Goal: Information Seeking & Learning: Check status

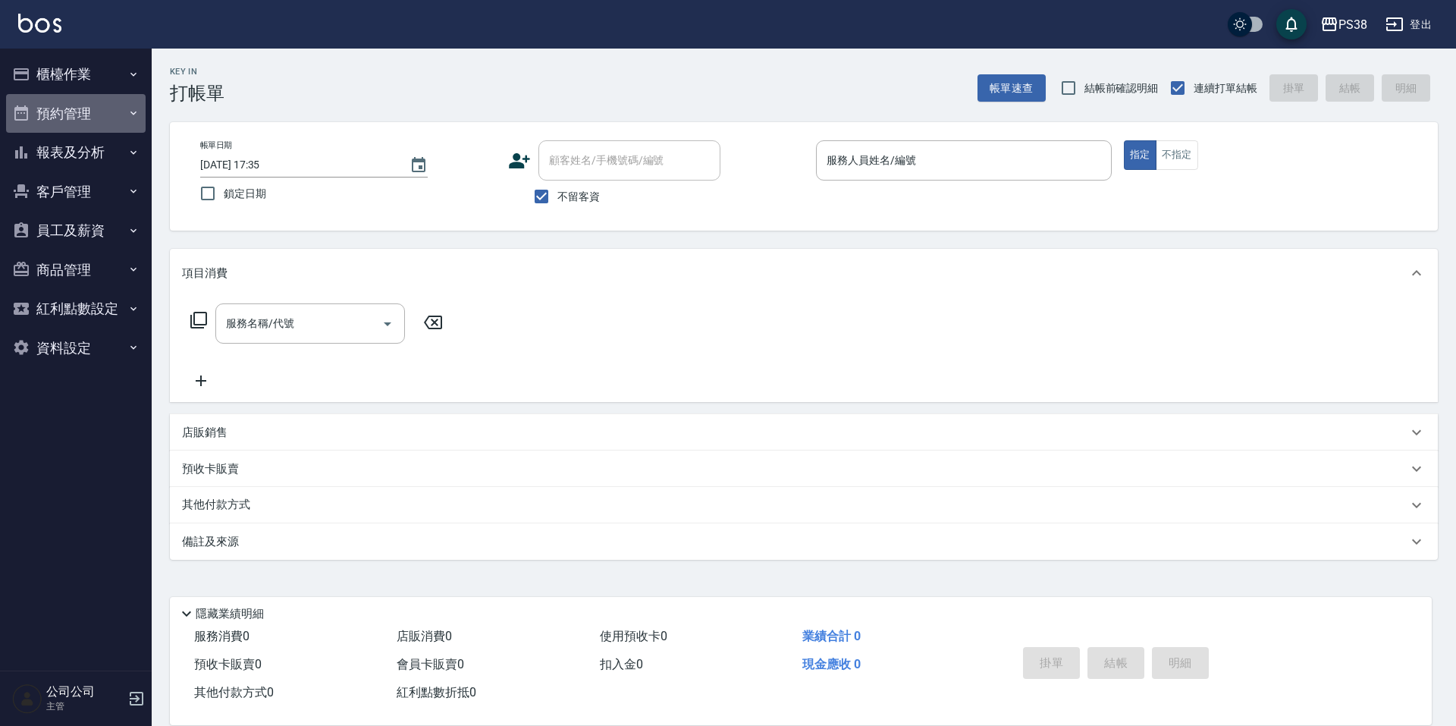
click at [119, 103] on button "預約管理" at bounding box center [76, 113] width 140 height 39
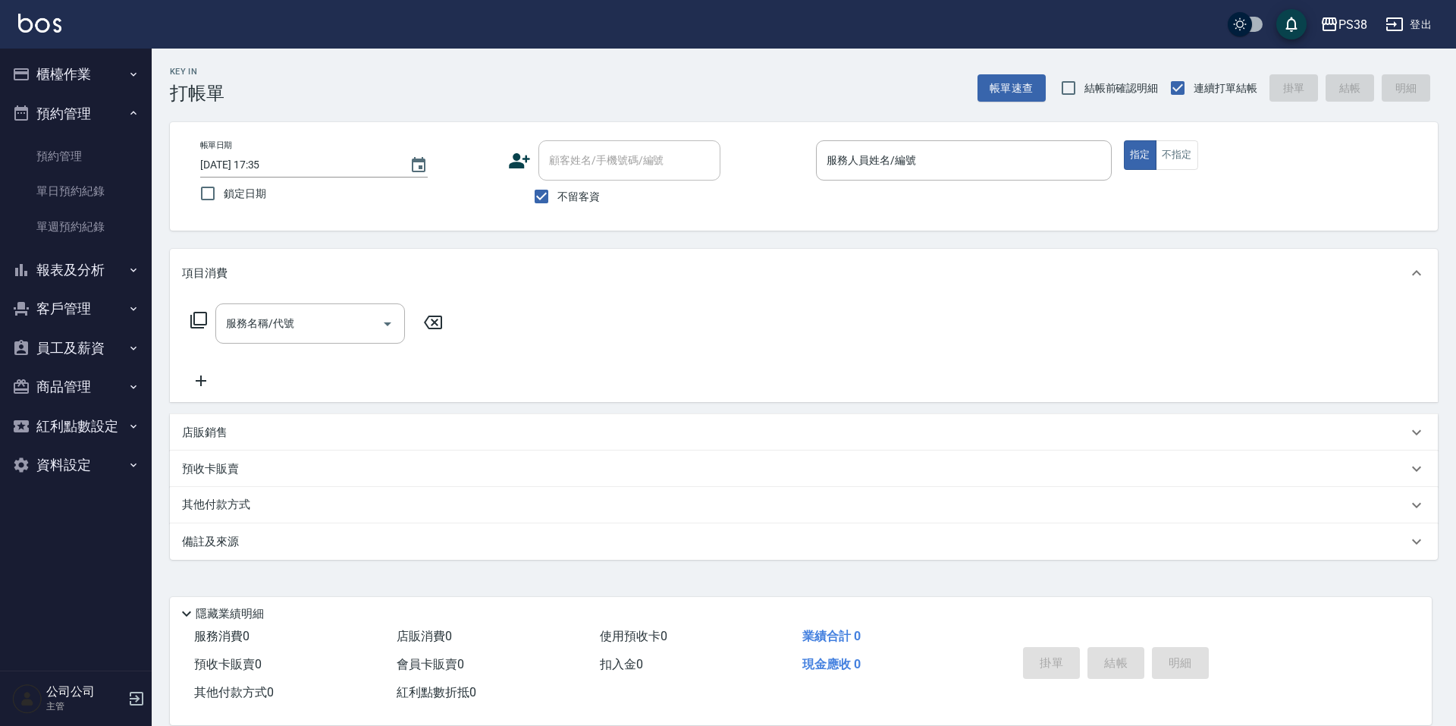
click at [119, 103] on button "預約管理" at bounding box center [76, 113] width 140 height 39
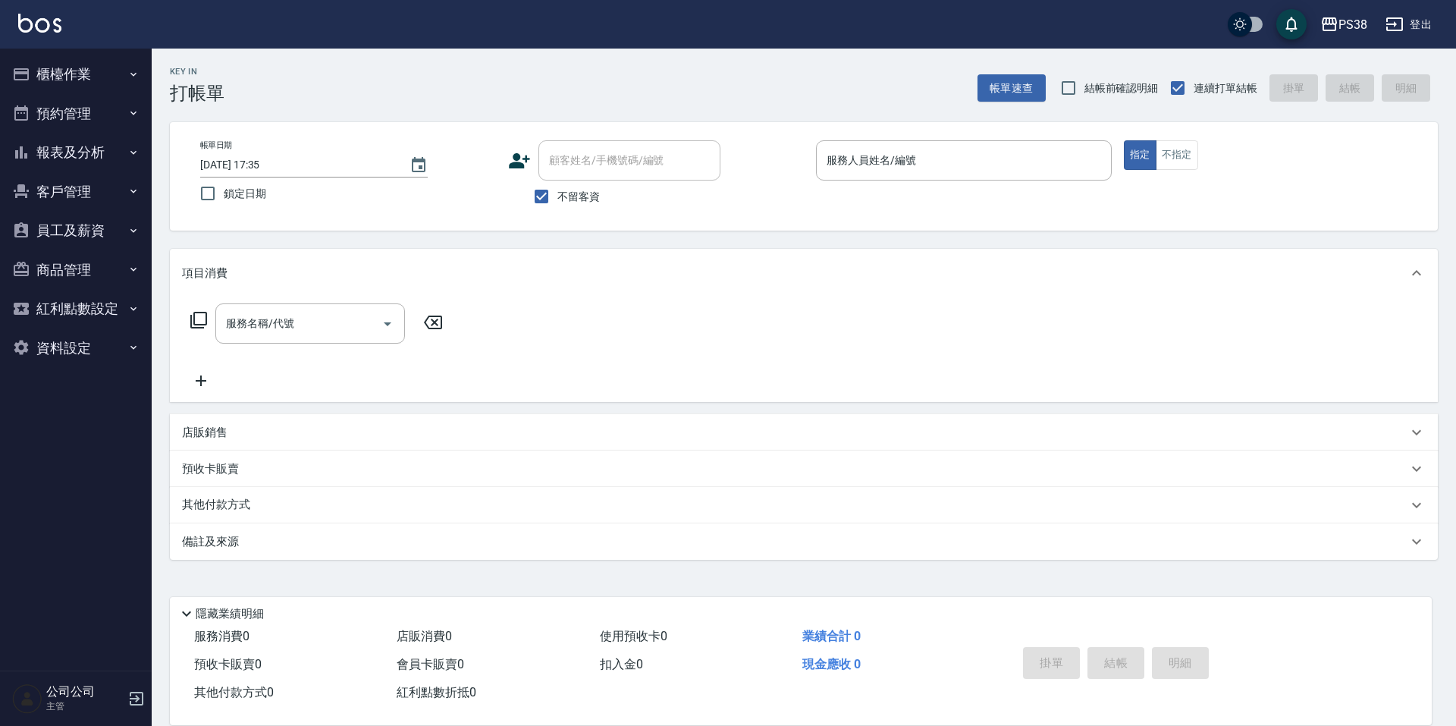
click at [129, 73] on icon "button" at bounding box center [133, 74] width 12 height 12
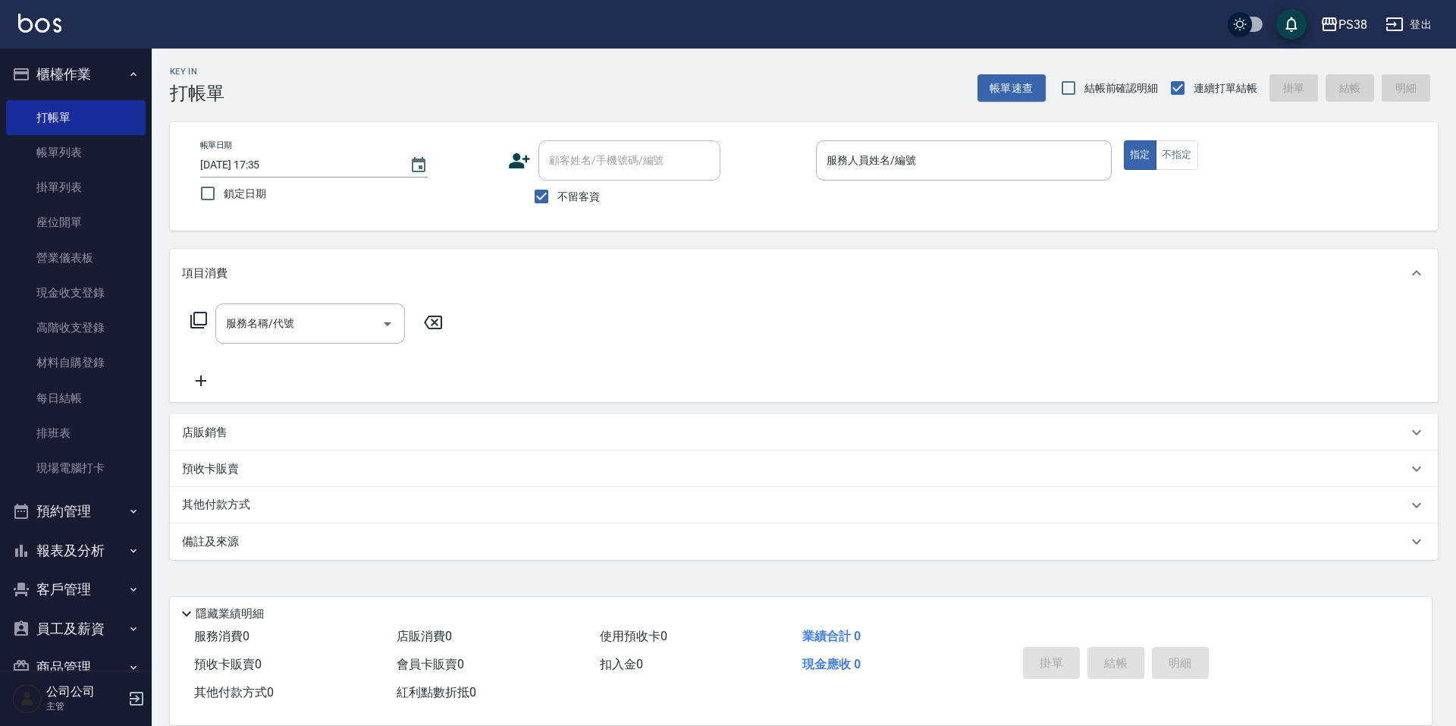
click at [129, 73] on icon "button" at bounding box center [133, 74] width 12 height 12
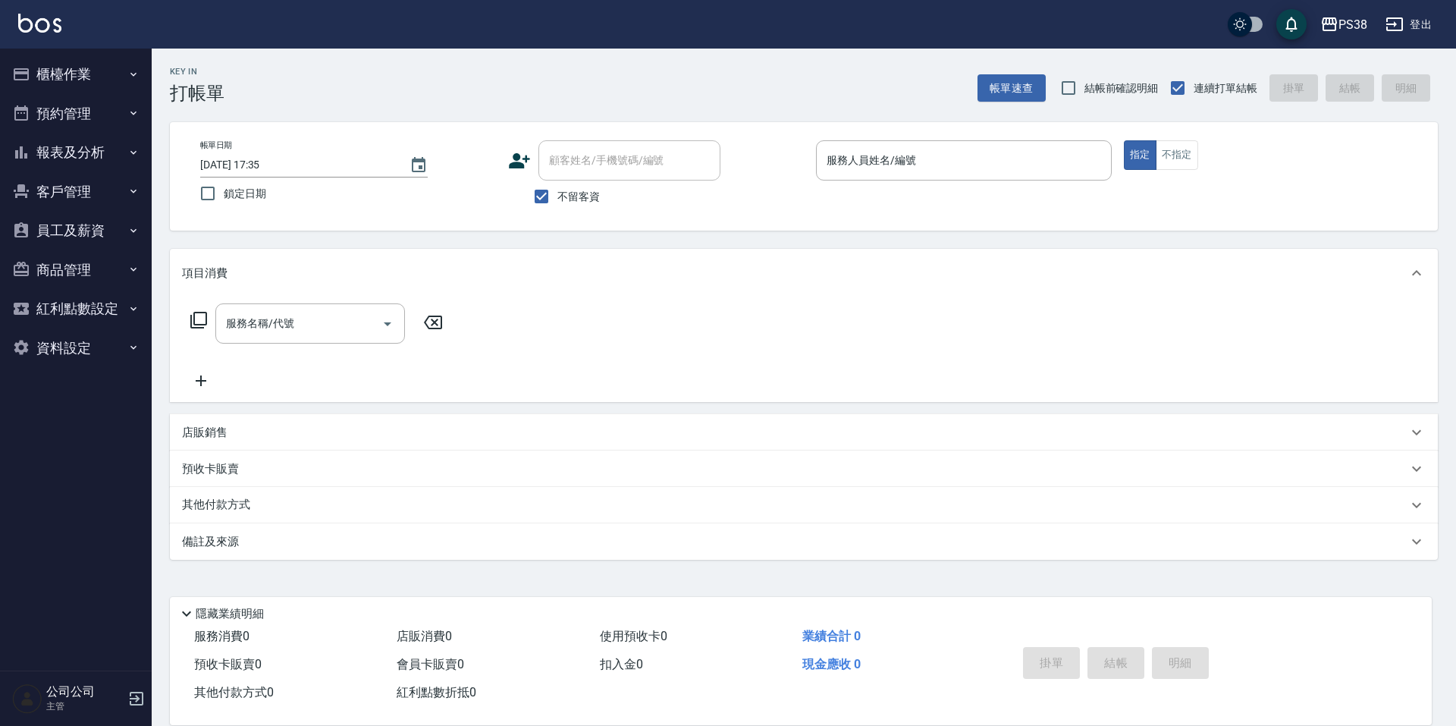
click at [84, 155] on button "報表及分析" at bounding box center [76, 152] width 140 height 39
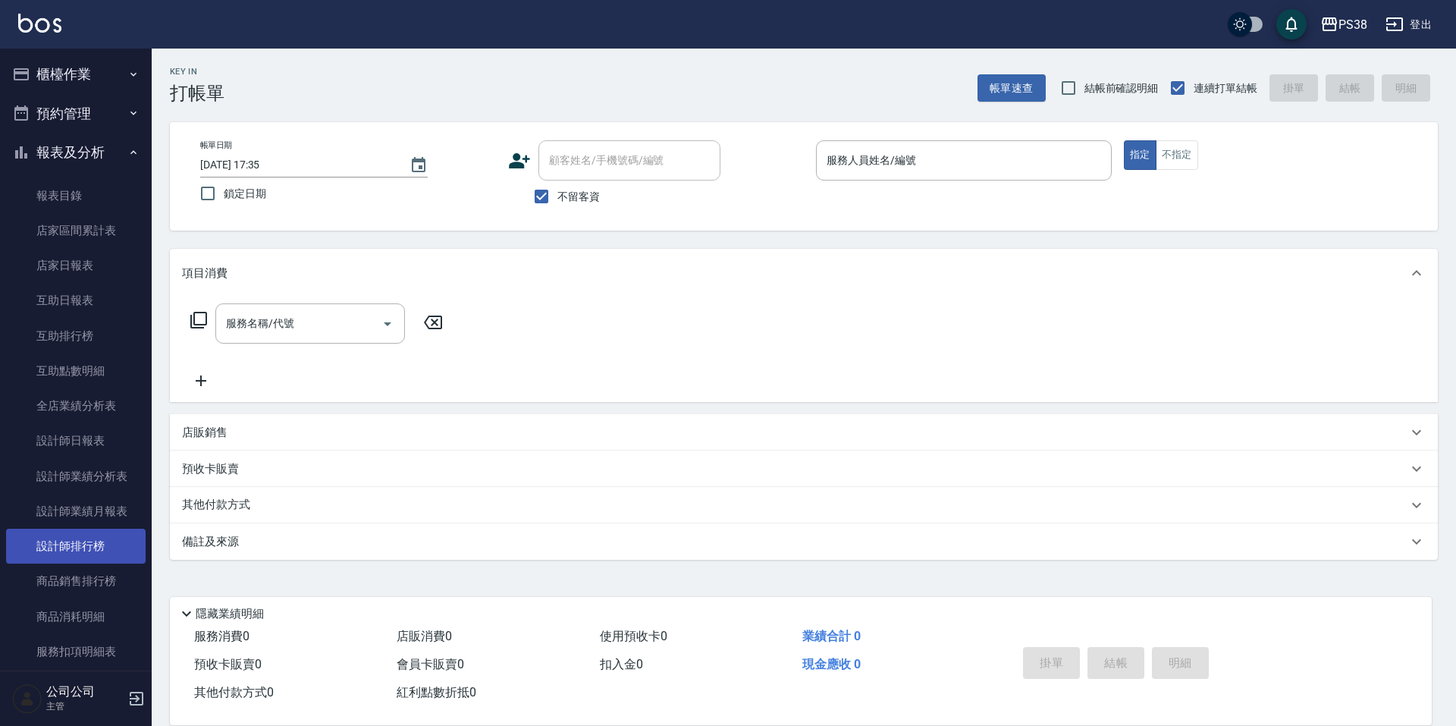
click at [64, 547] on link "設計師排行榜" at bounding box center [76, 545] width 140 height 35
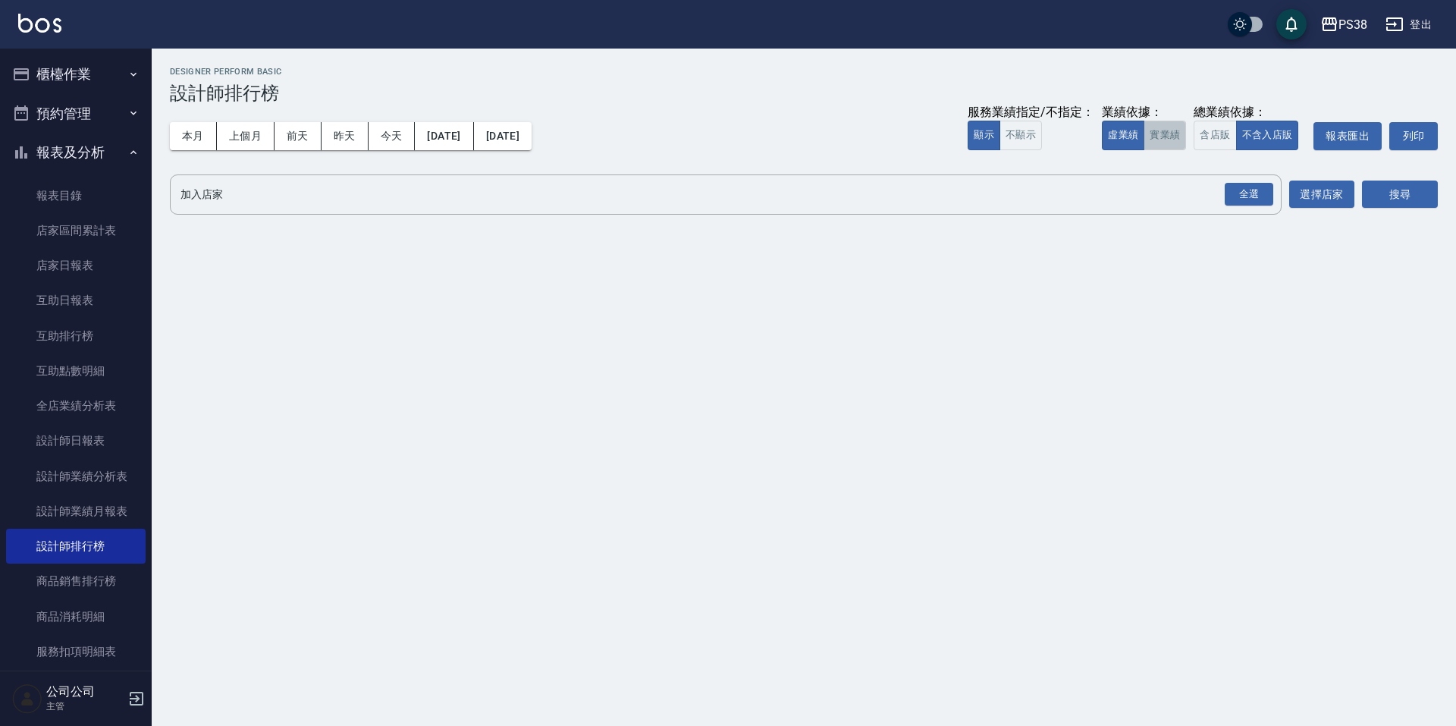
click at [1161, 130] on button "實業績" at bounding box center [1164, 136] width 42 height 30
click at [1239, 197] on div "全選" at bounding box center [1248, 195] width 49 height 24
click at [1406, 203] on button "搜尋" at bounding box center [1400, 195] width 76 height 28
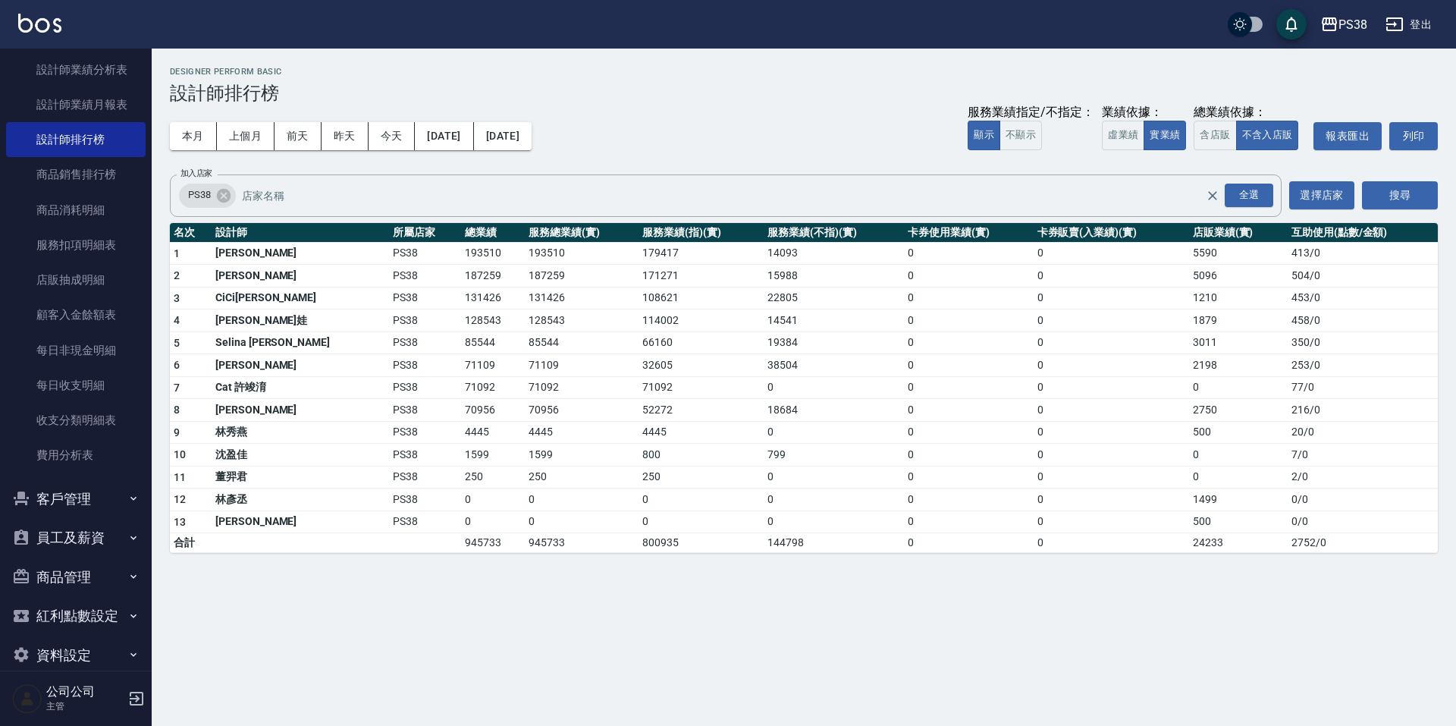
scroll to position [428, 0]
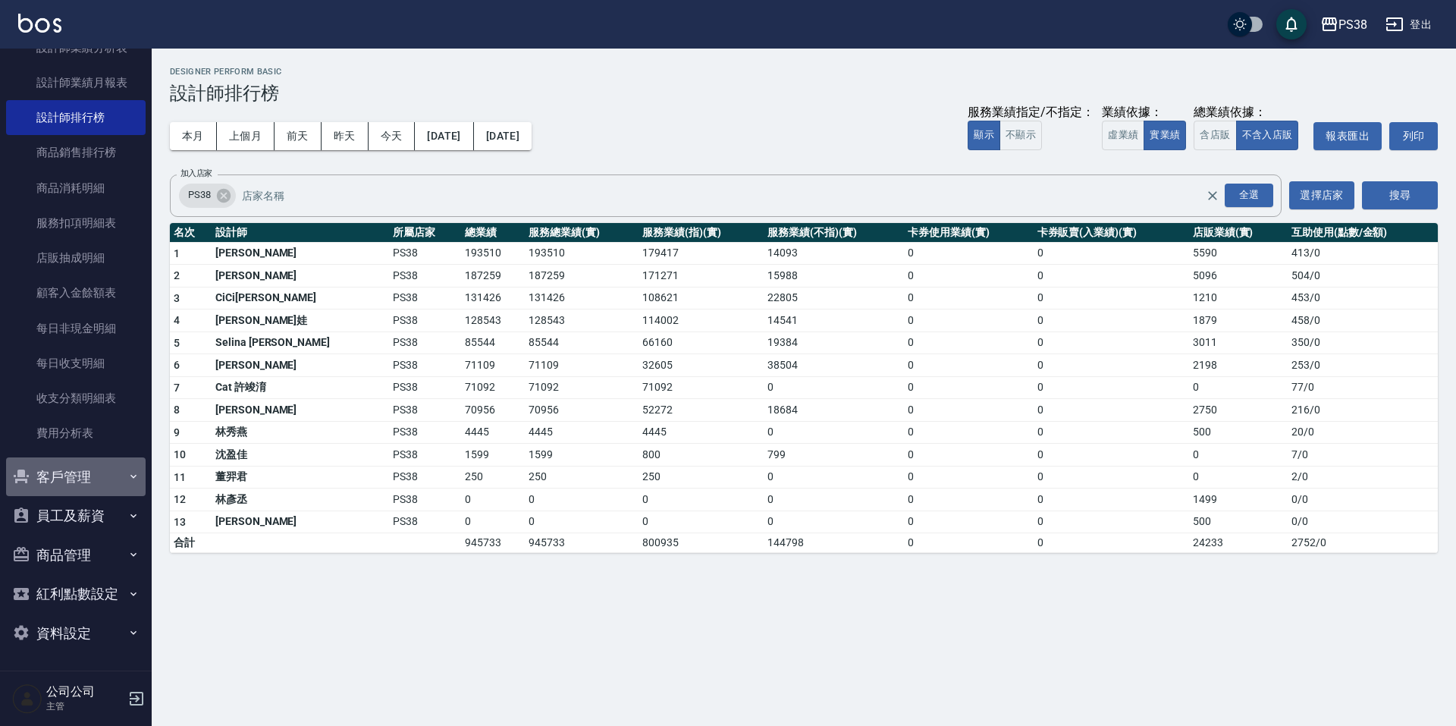
click at [102, 478] on button "客戶管理" at bounding box center [76, 476] width 140 height 39
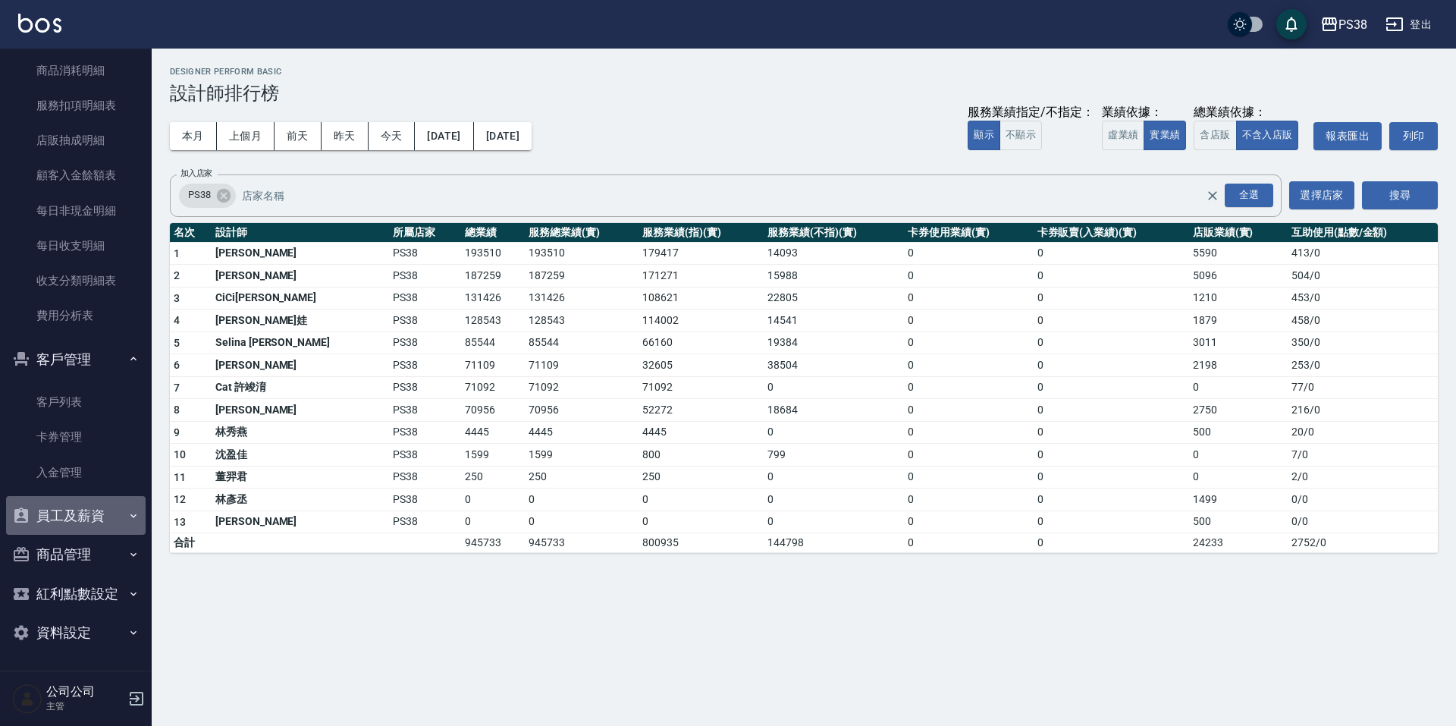
click at [96, 523] on button "員工及薪資" at bounding box center [76, 515] width 140 height 39
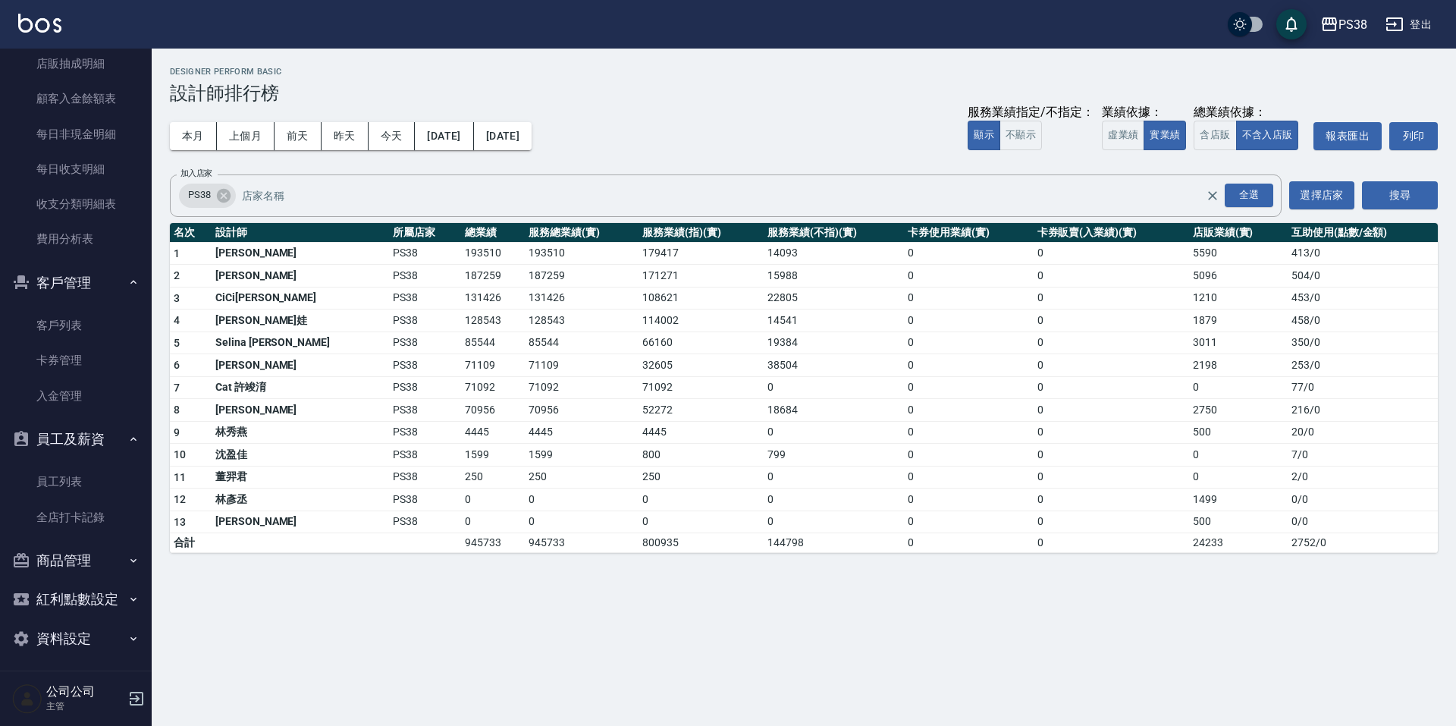
scroll to position [628, 0]
click at [100, 558] on button "商品管理" at bounding box center [76, 554] width 140 height 39
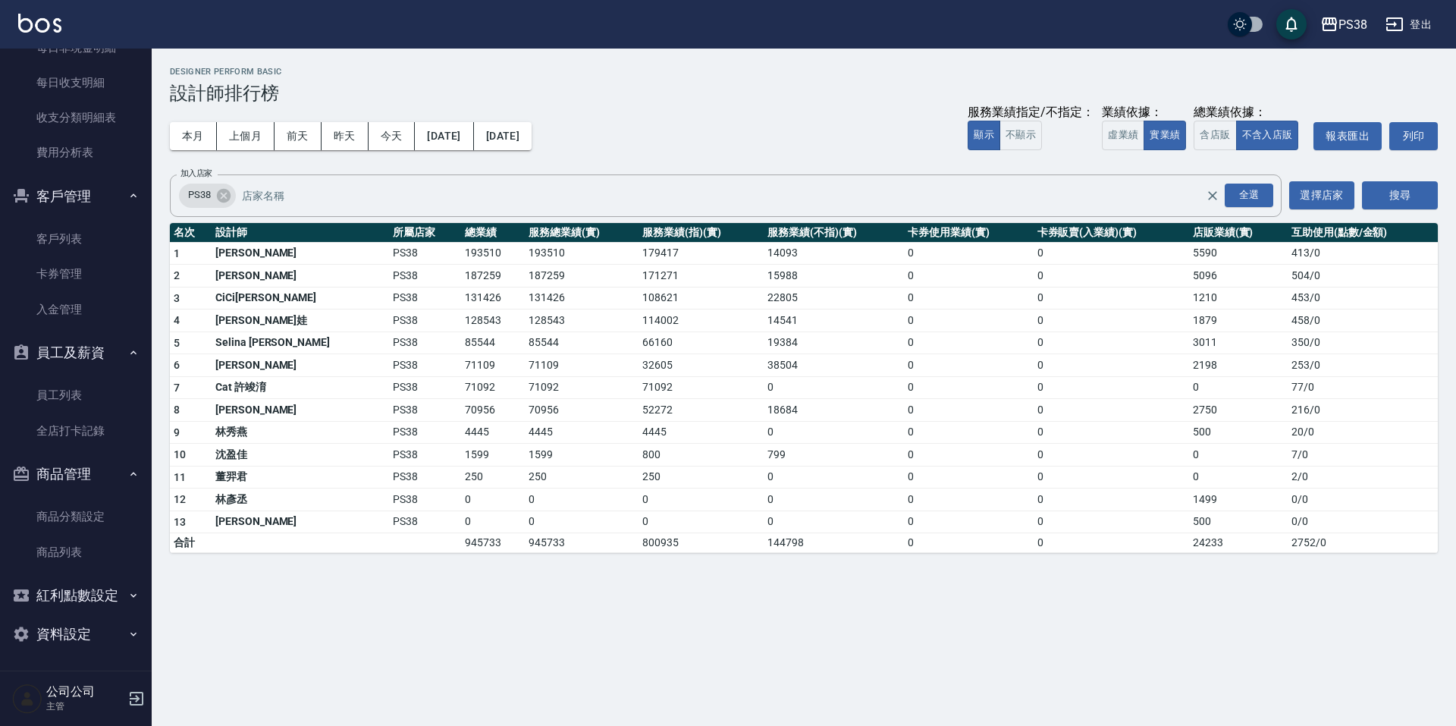
scroll to position [710, 0]
click at [108, 592] on button "紅利點數設定" at bounding box center [76, 593] width 140 height 39
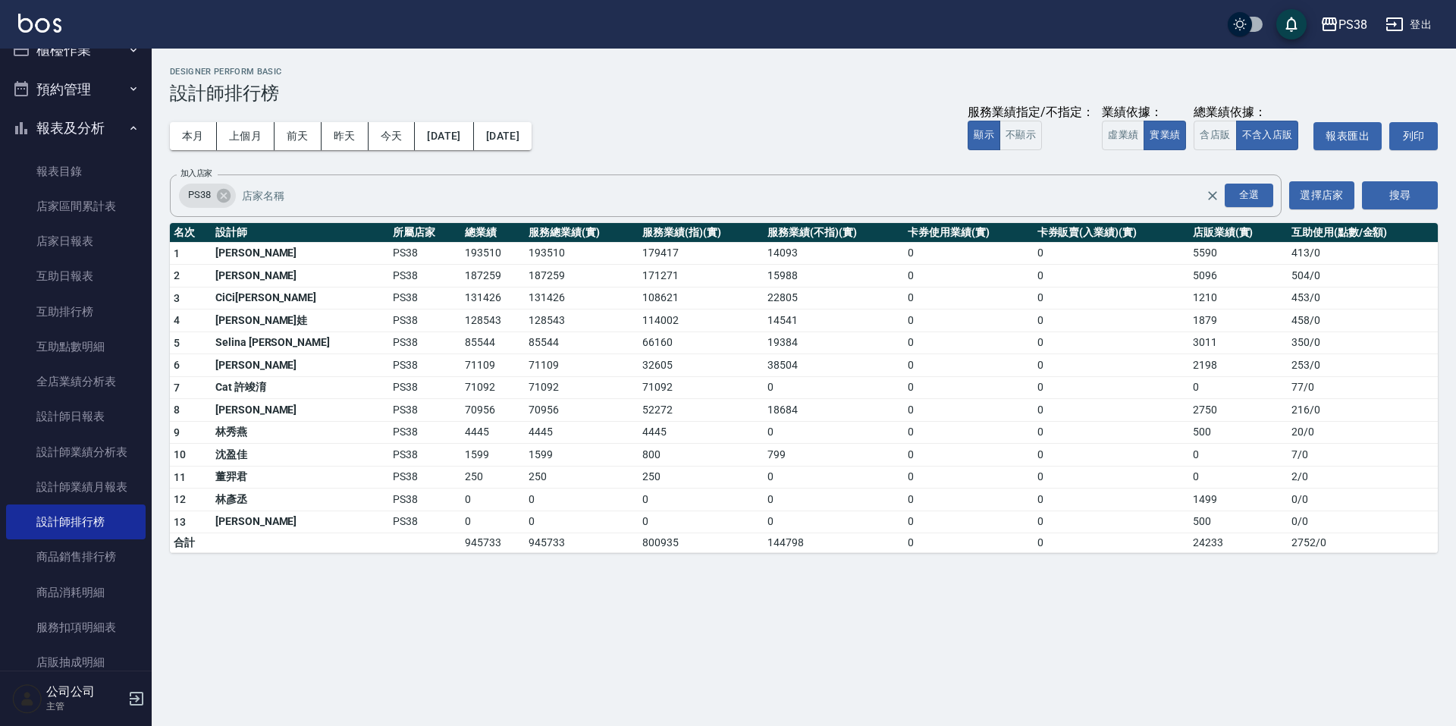
scroll to position [0, 0]
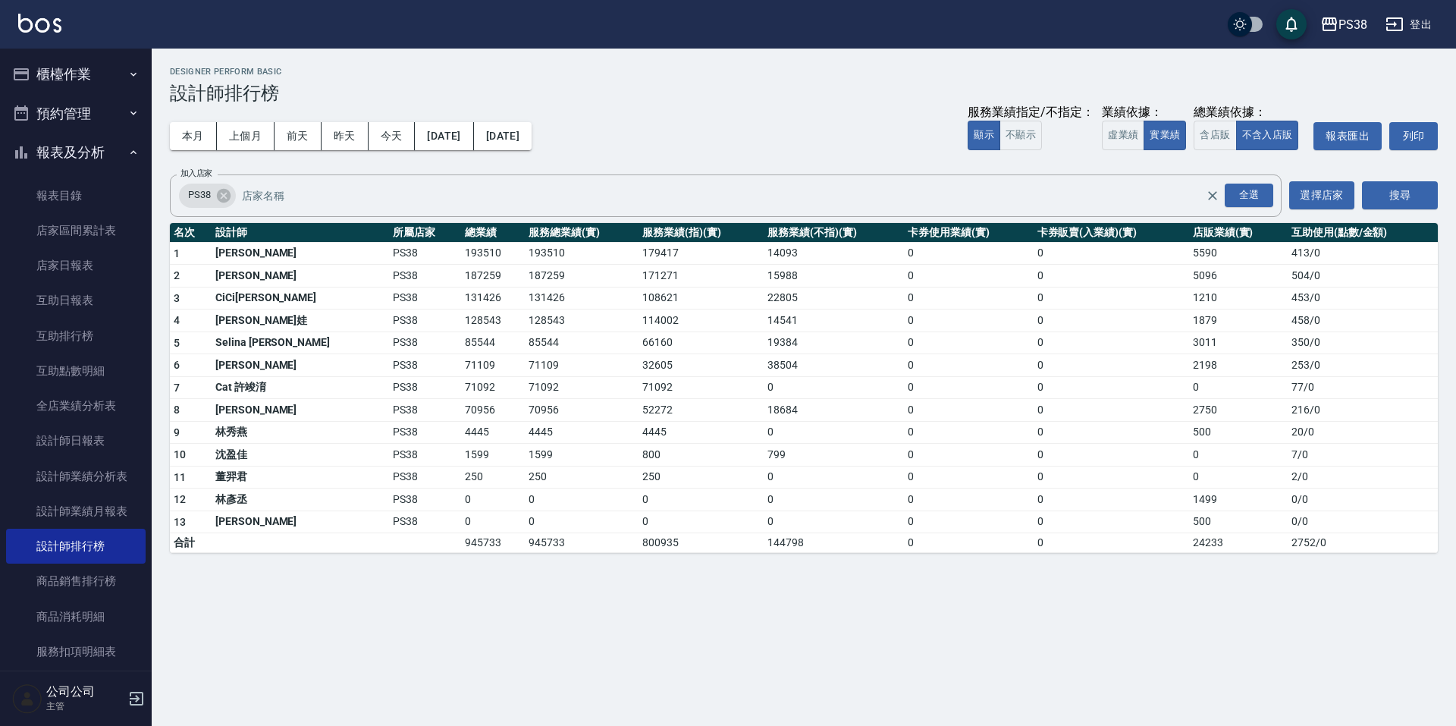
click at [84, 120] on button "預約管理" at bounding box center [76, 113] width 140 height 39
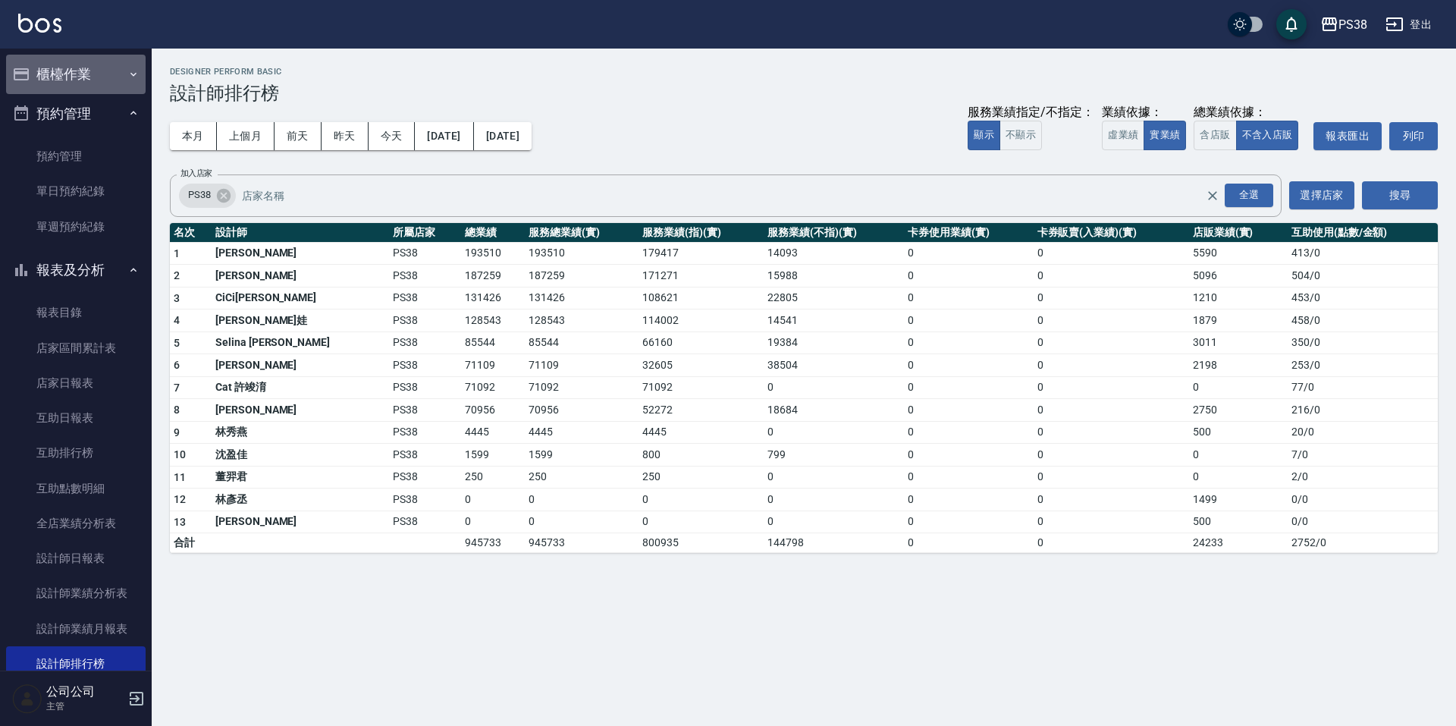
click at [115, 63] on button "櫃檯作業" at bounding box center [76, 74] width 140 height 39
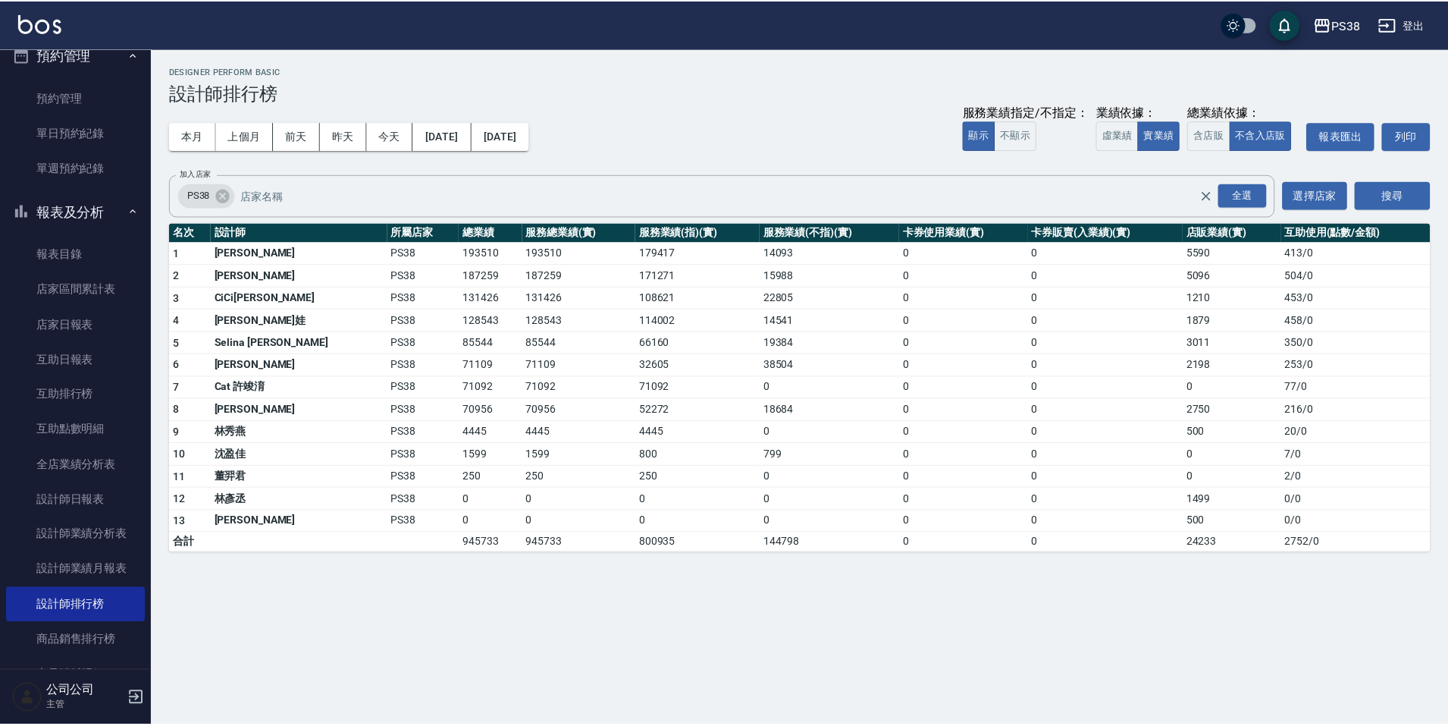
scroll to position [227, 0]
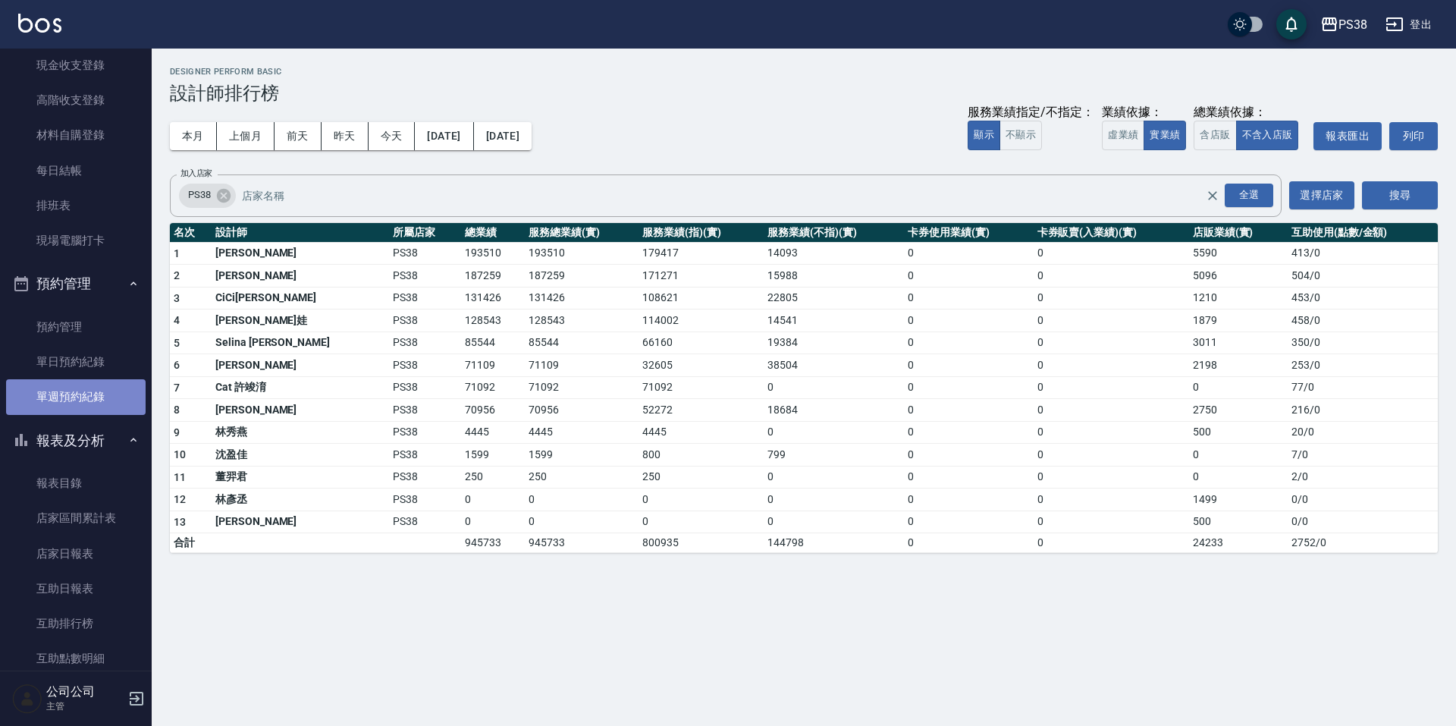
click at [107, 403] on link "單週預約紀錄" at bounding box center [76, 396] width 140 height 35
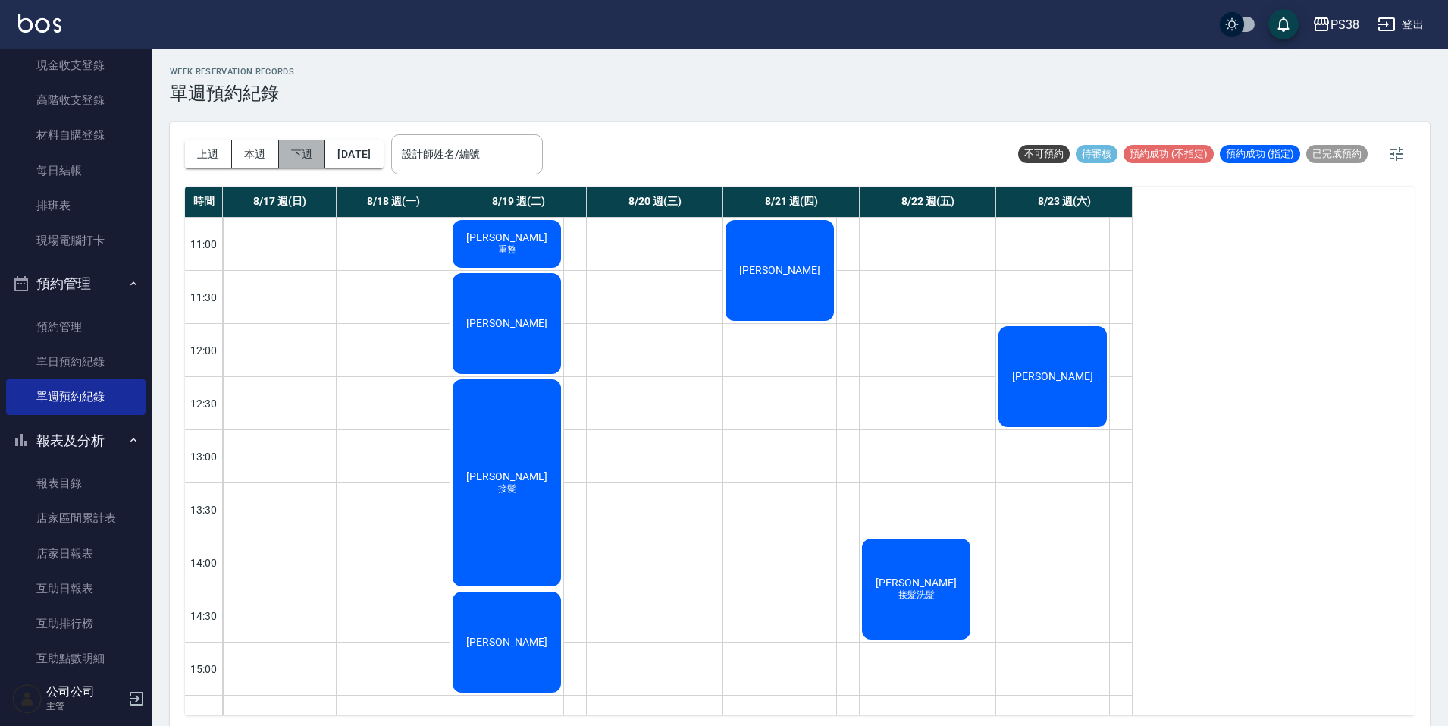
click at [307, 149] on button "下週" at bounding box center [302, 154] width 47 height 28
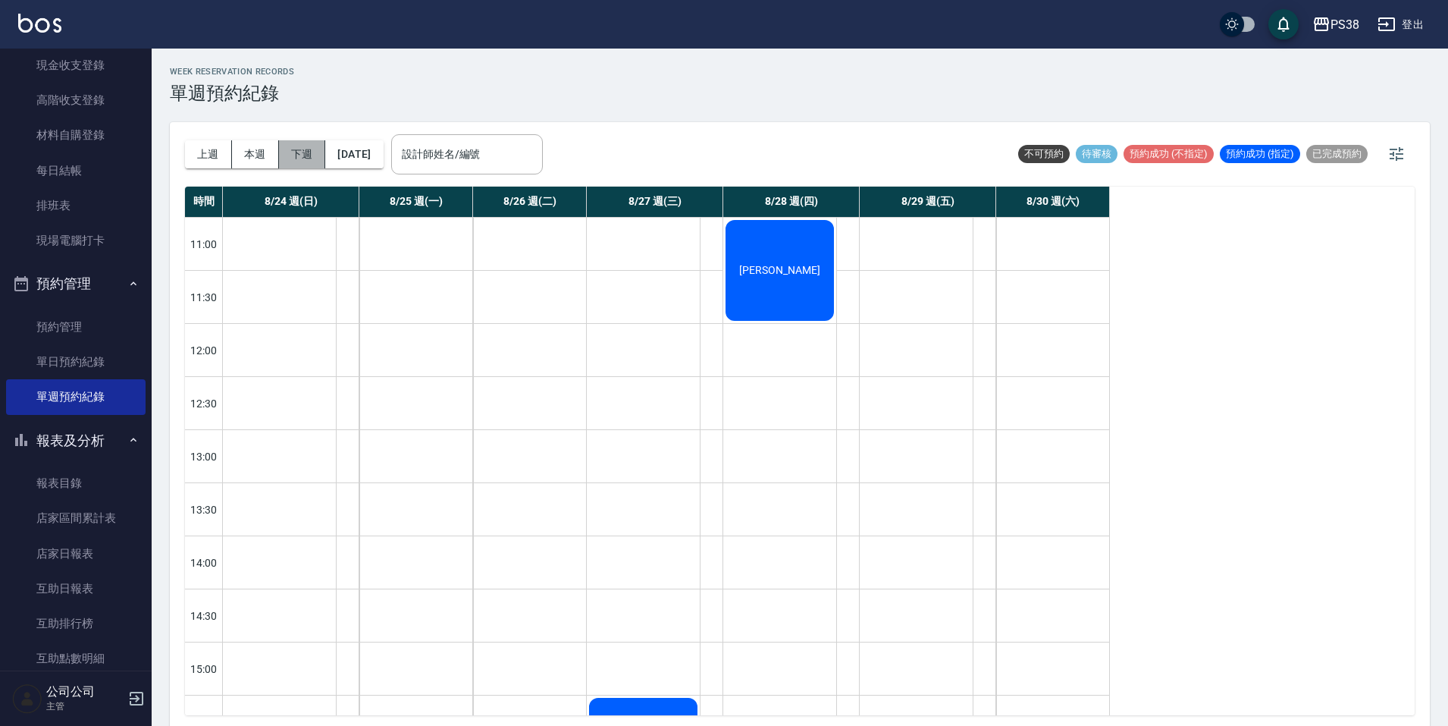
click at [303, 168] on button "下週" at bounding box center [302, 154] width 47 height 28
click at [320, 159] on button "下週" at bounding box center [302, 154] width 47 height 28
click at [369, 159] on button "[DATE]" at bounding box center [354, 154] width 58 height 28
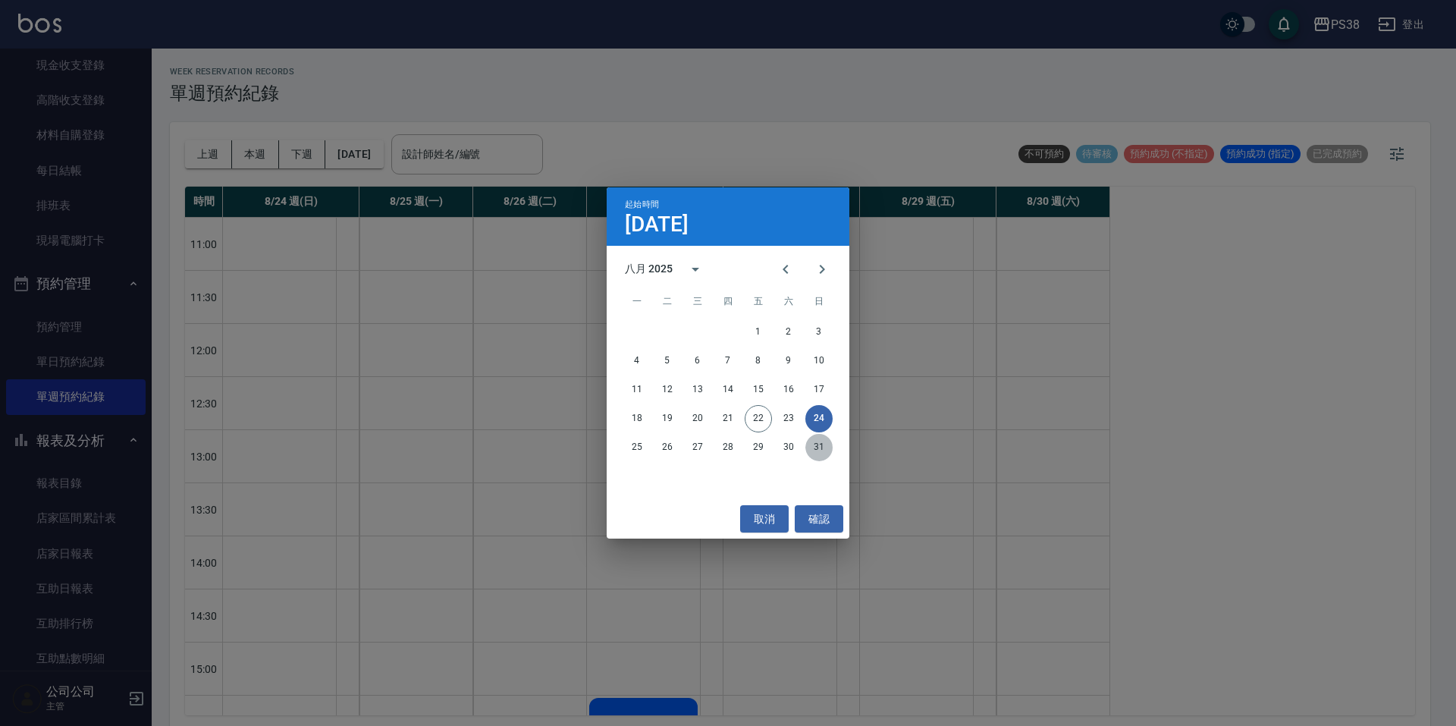
click at [825, 451] on button "31" at bounding box center [818, 447] width 27 height 27
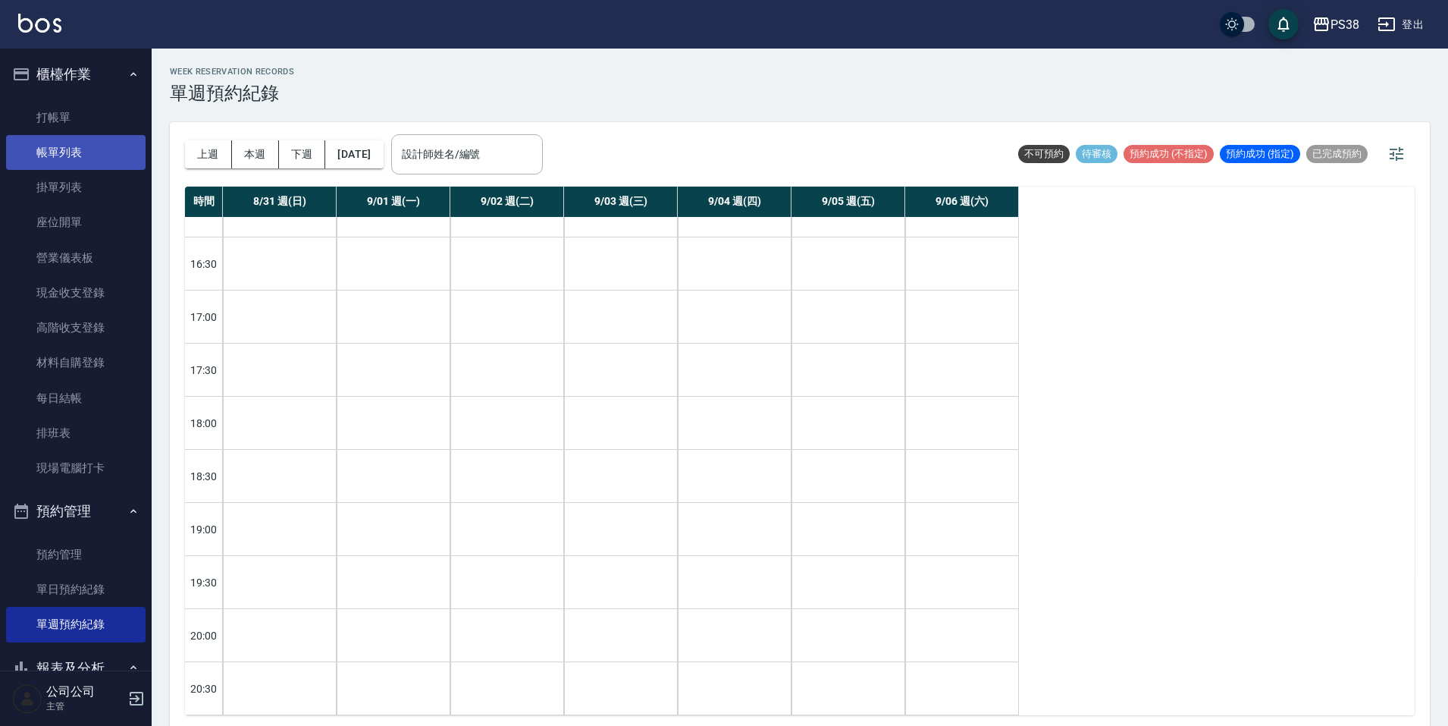
click at [62, 142] on link "帳單列表" at bounding box center [76, 152] width 140 height 35
